Goal: Task Accomplishment & Management: Manage account settings

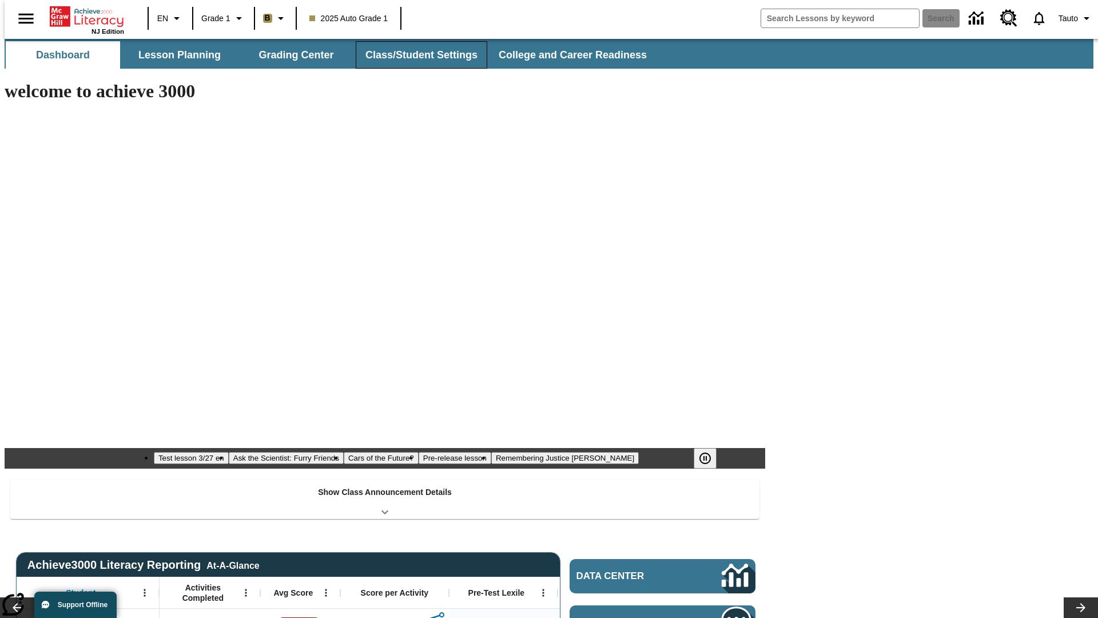
click at [415, 55] on button "Class/Student Settings" at bounding box center [422, 54] width 132 height 27
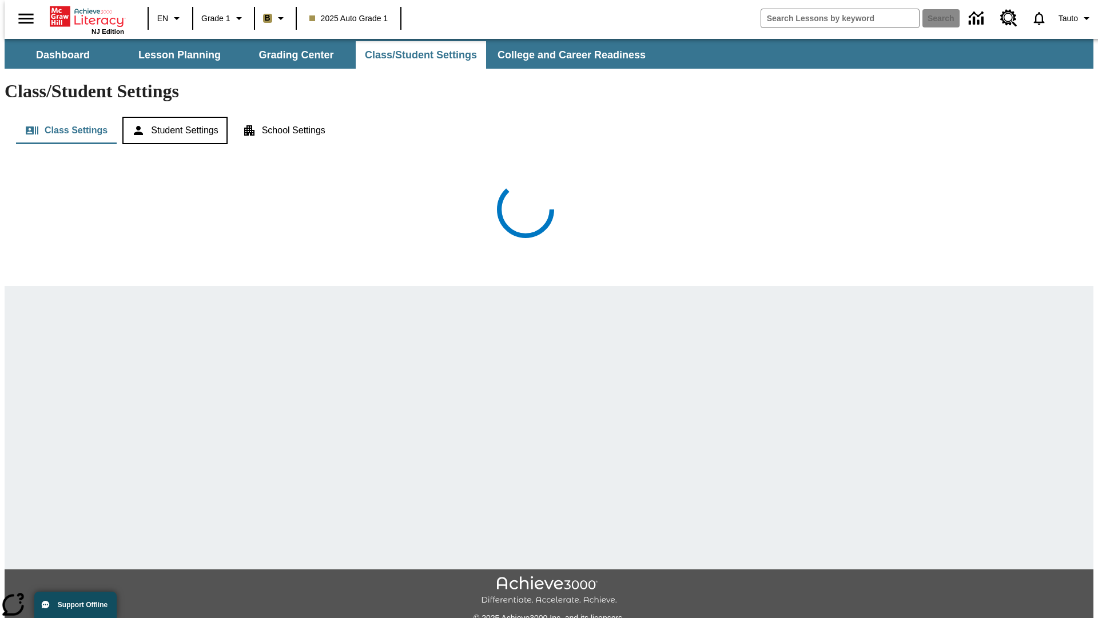
click at [172, 117] on button "Student Settings" at bounding box center [174, 130] width 105 height 27
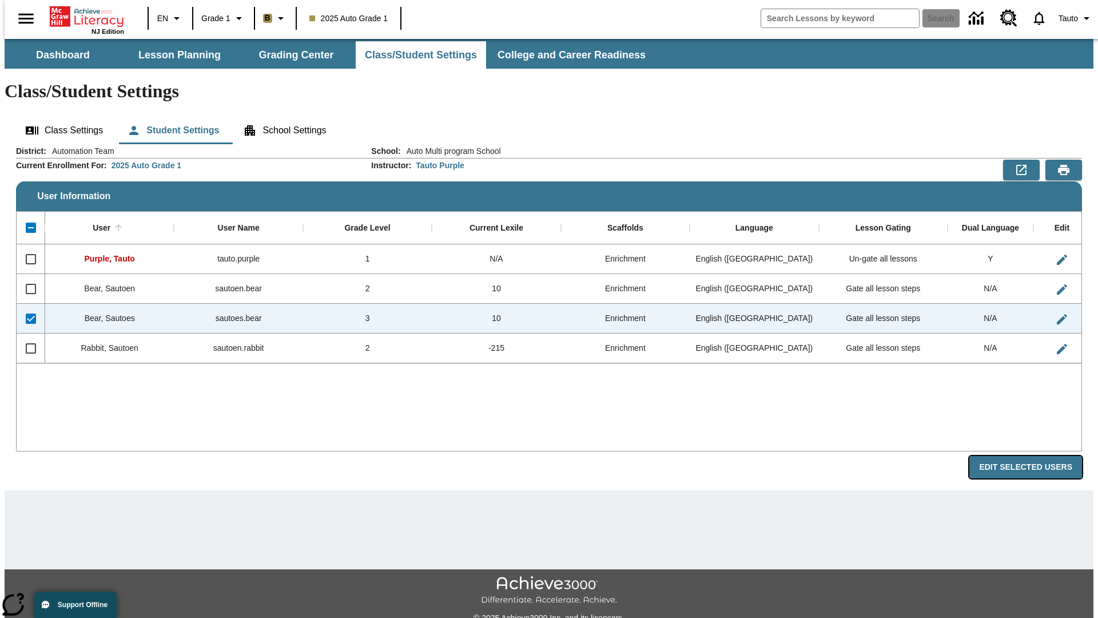
click at [1035, 456] on button "Edit Selected Users" at bounding box center [1026, 467] width 113 height 22
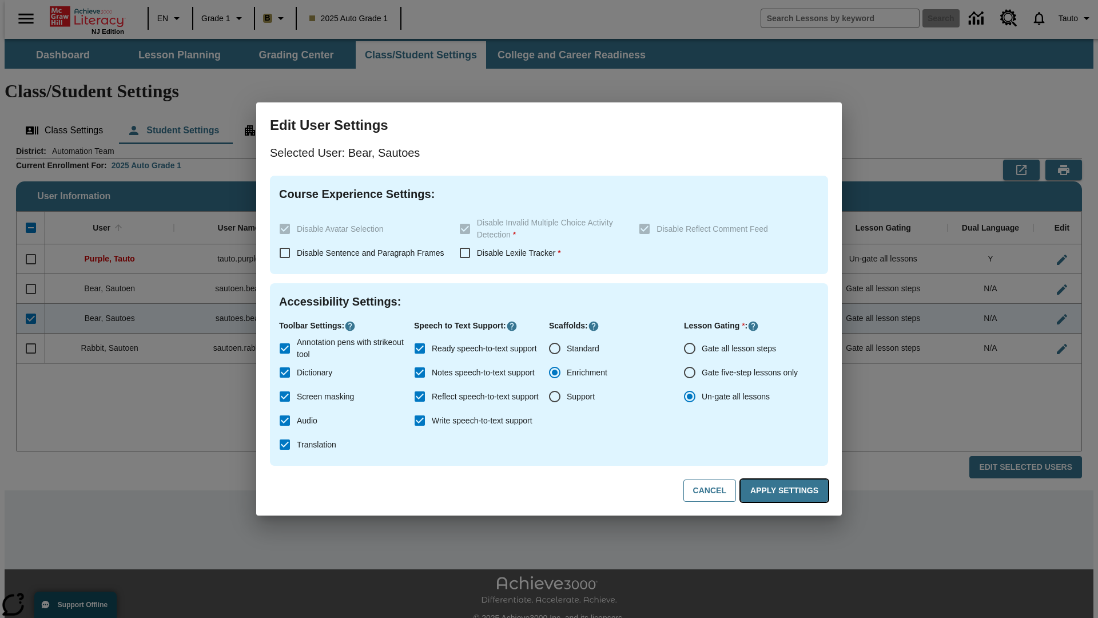
click at [787, 491] on button "Apply Settings" at bounding box center [785, 490] width 88 height 22
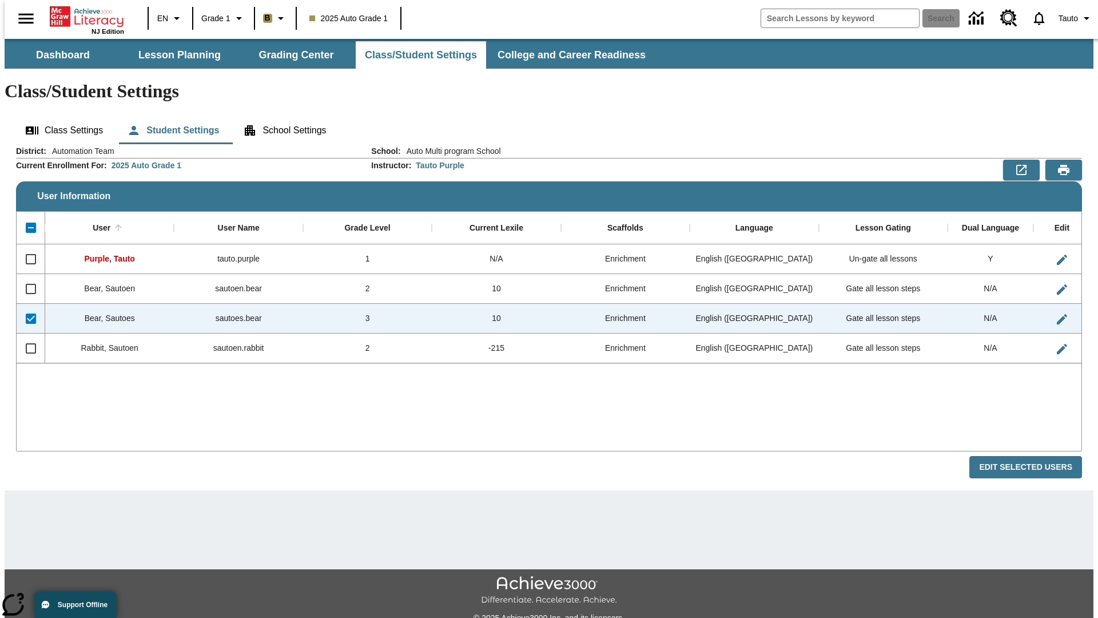
checkbox input "false"
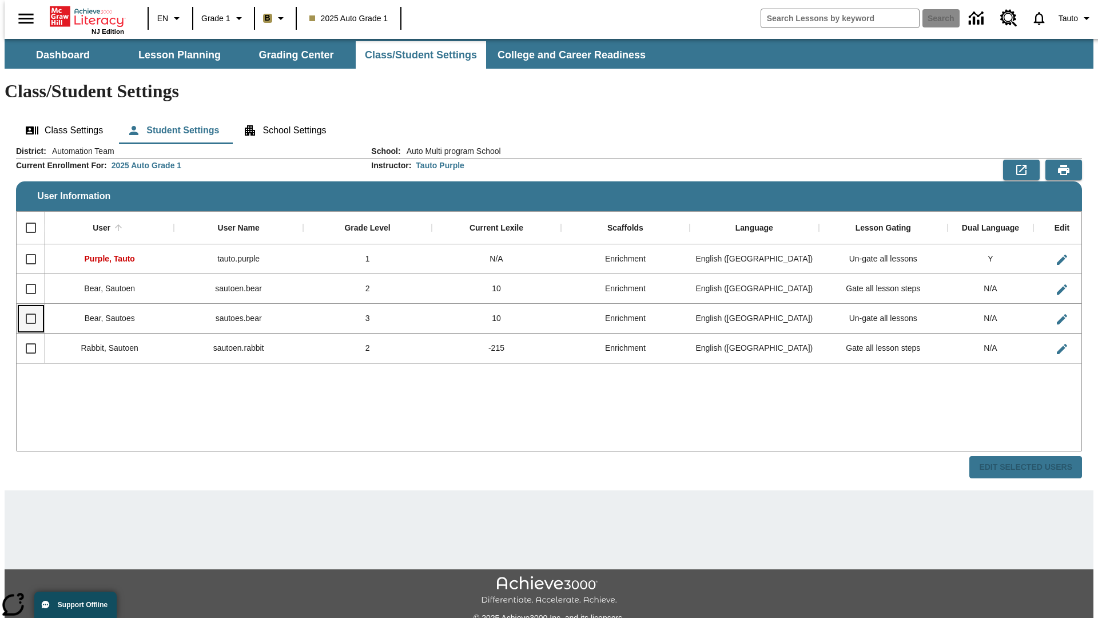
click at [26, 307] on input "Select row" at bounding box center [31, 319] width 24 height 24
checkbox input "true"
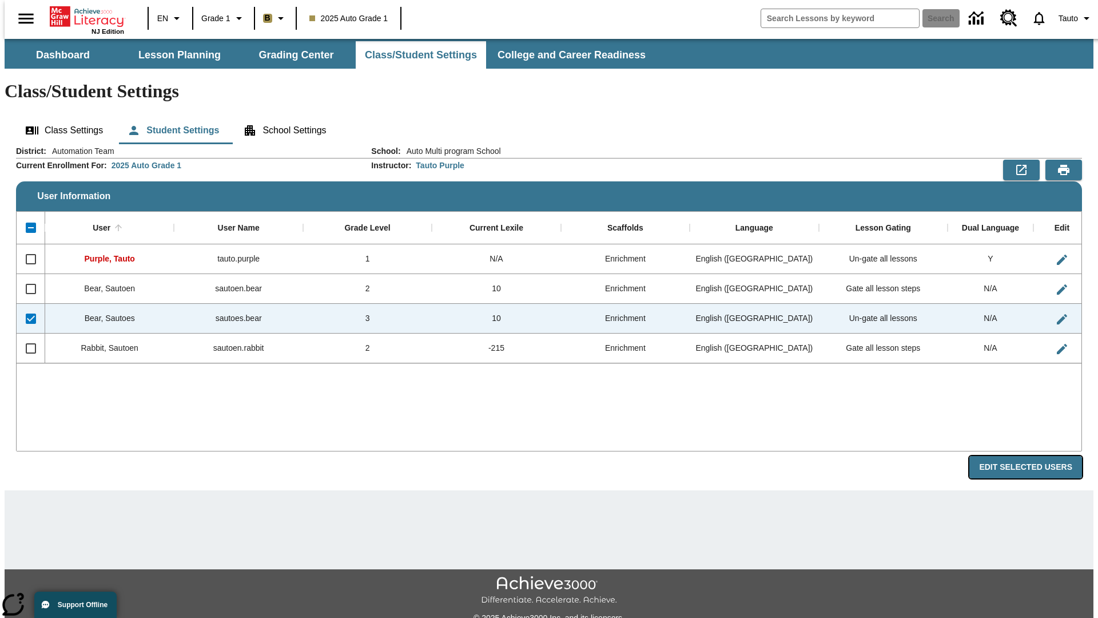
click at [1035, 456] on button "Edit Selected Users" at bounding box center [1026, 467] width 113 height 22
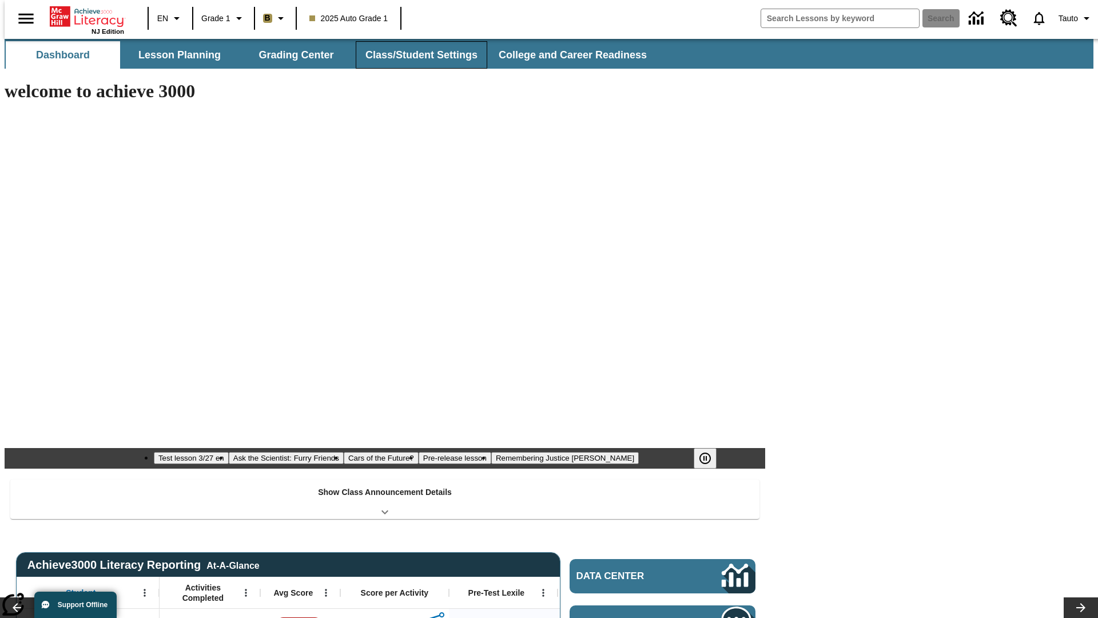
click at [415, 55] on button "Class/Student Settings" at bounding box center [422, 54] width 132 height 27
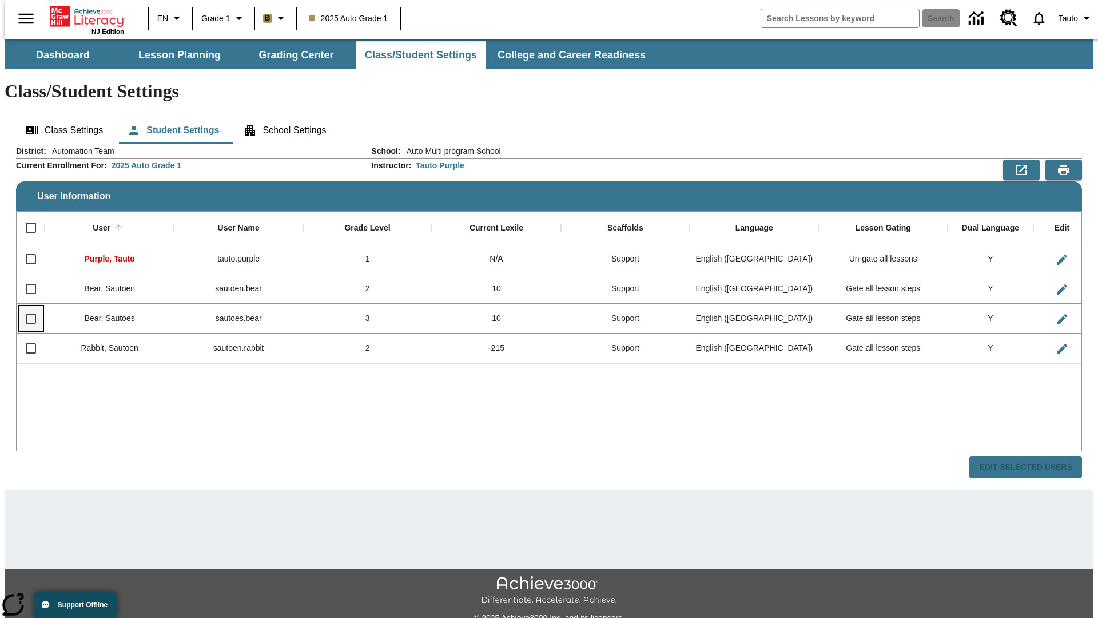
click at [26, 307] on input "Select row" at bounding box center [31, 319] width 24 height 24
checkbox input "true"
